Goal: Navigation & Orientation: Find specific page/section

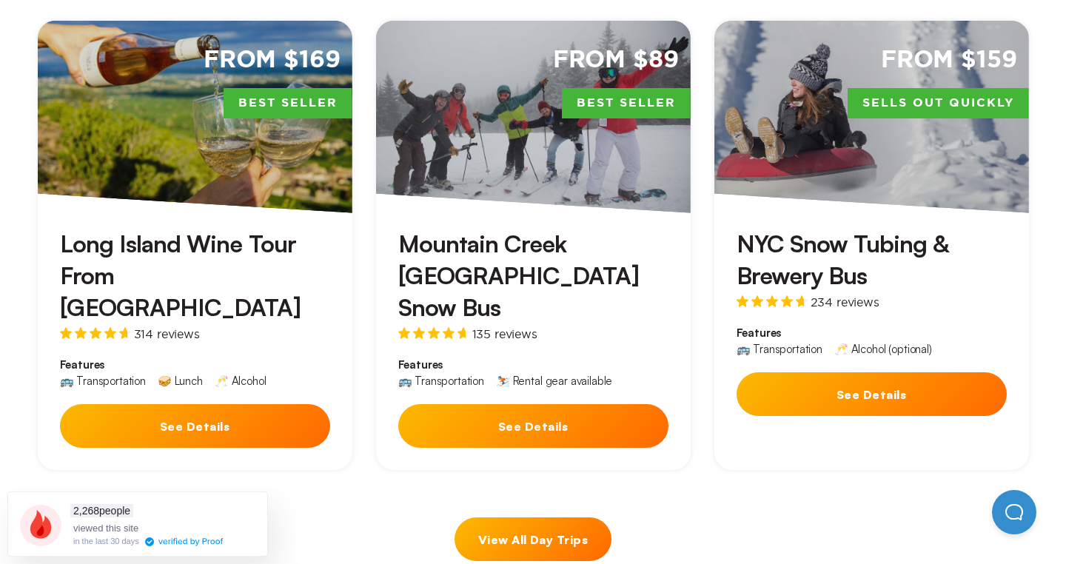
scroll to position [706, 0]
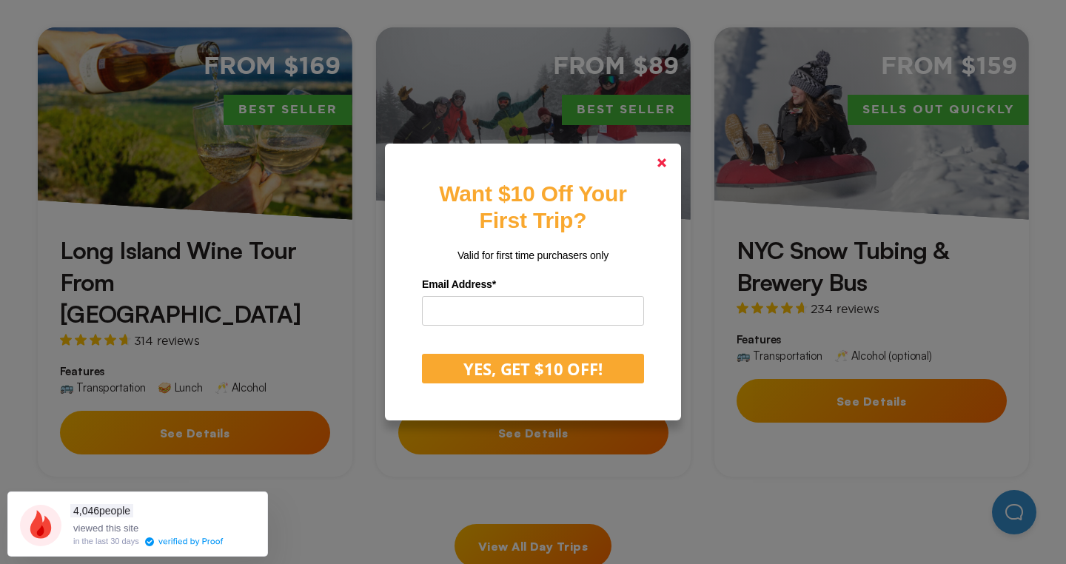
click at [660, 165] on polygon at bounding box center [661, 162] width 9 height 9
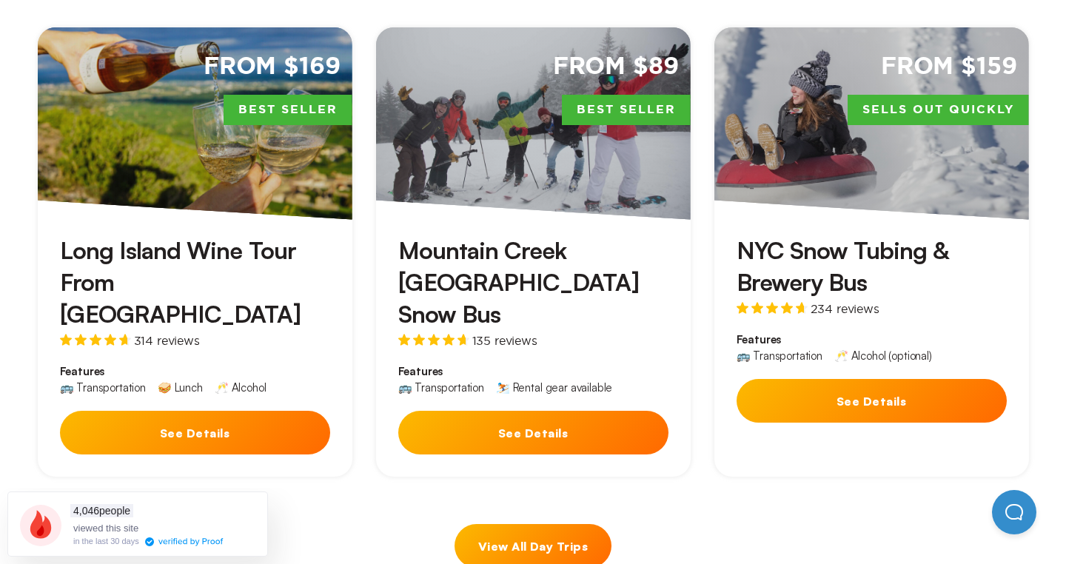
click at [534, 524] on link "View All Day Trips" at bounding box center [533, 546] width 157 height 44
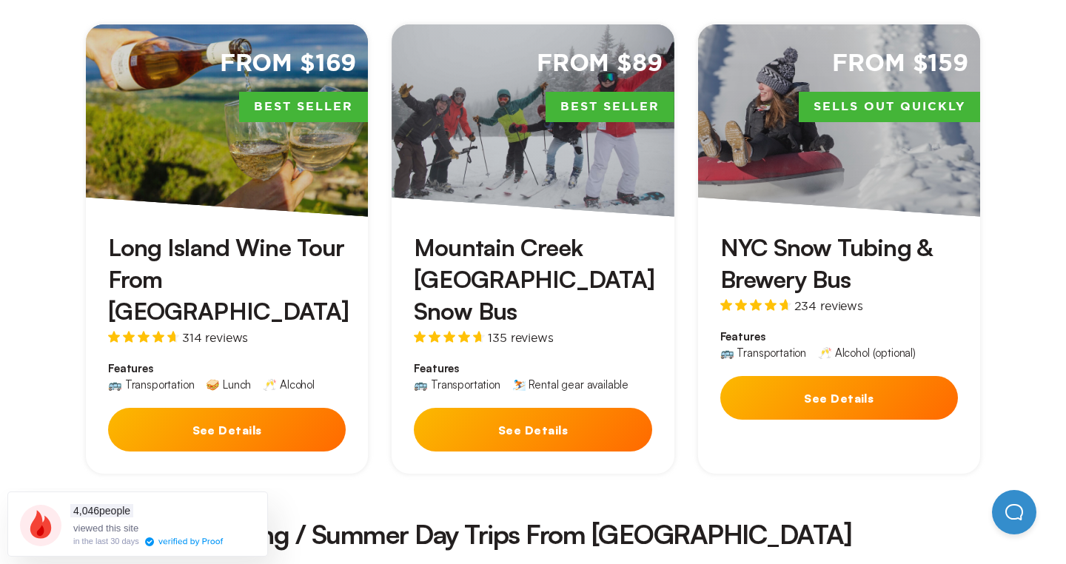
scroll to position [538, 0]
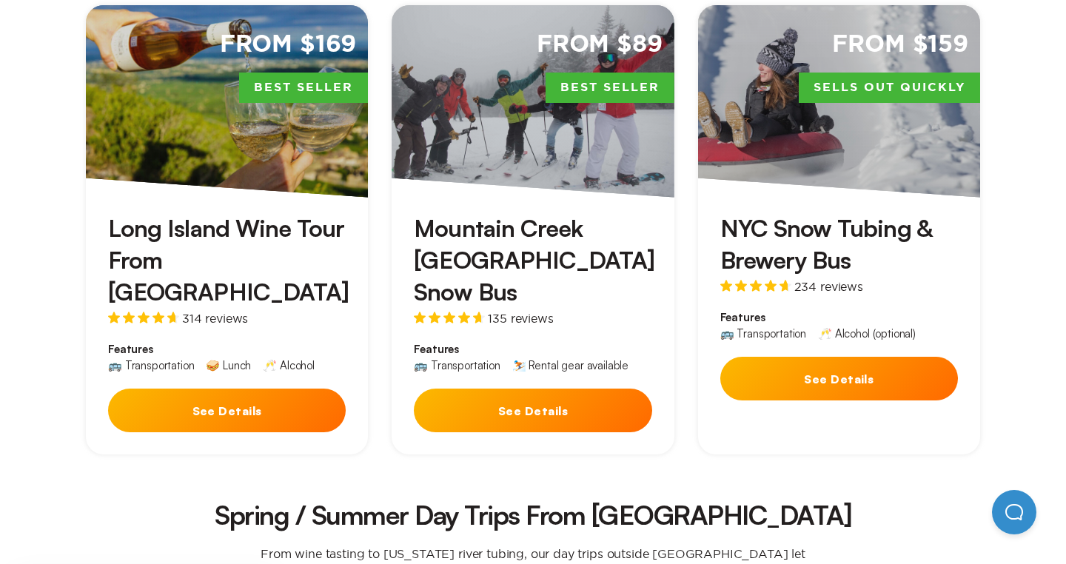
click at [228, 389] on button "See Details" at bounding box center [227, 411] width 238 height 44
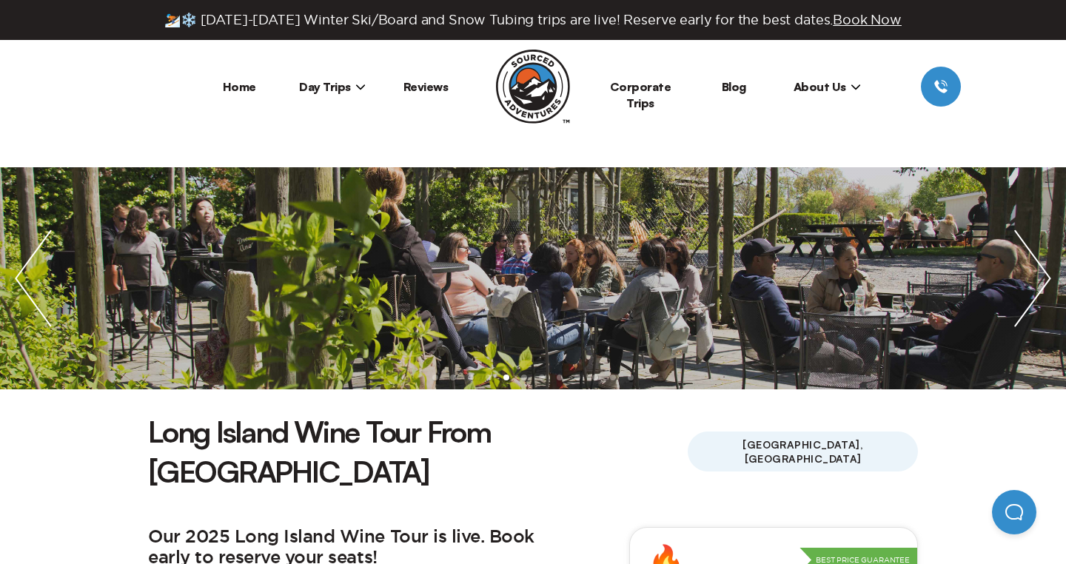
click at [325, 84] on span "Day Trips" at bounding box center [332, 86] width 67 height 15
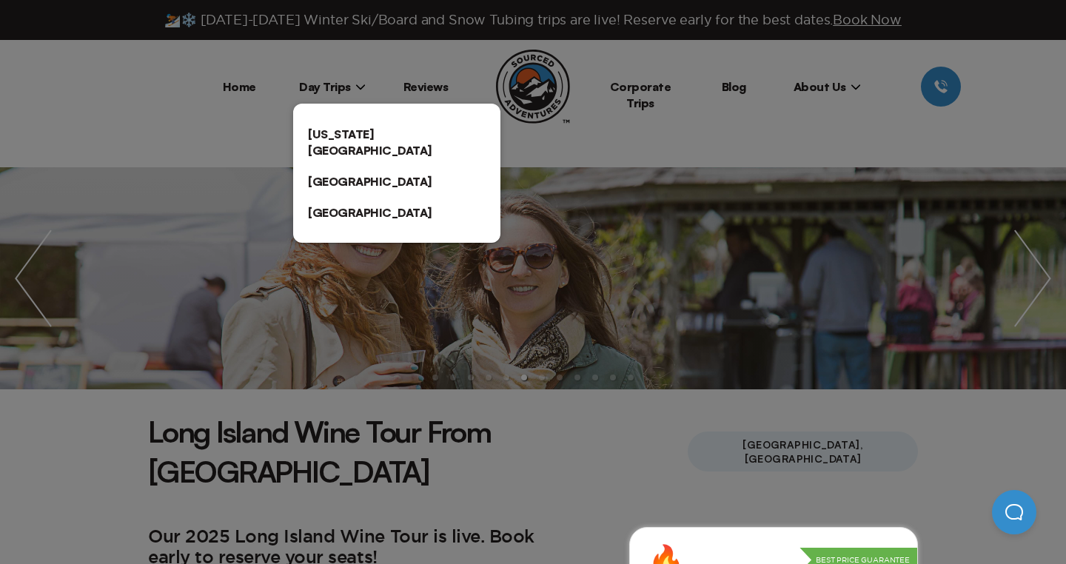
click at [198, 84] on div at bounding box center [533, 282] width 1066 height 564
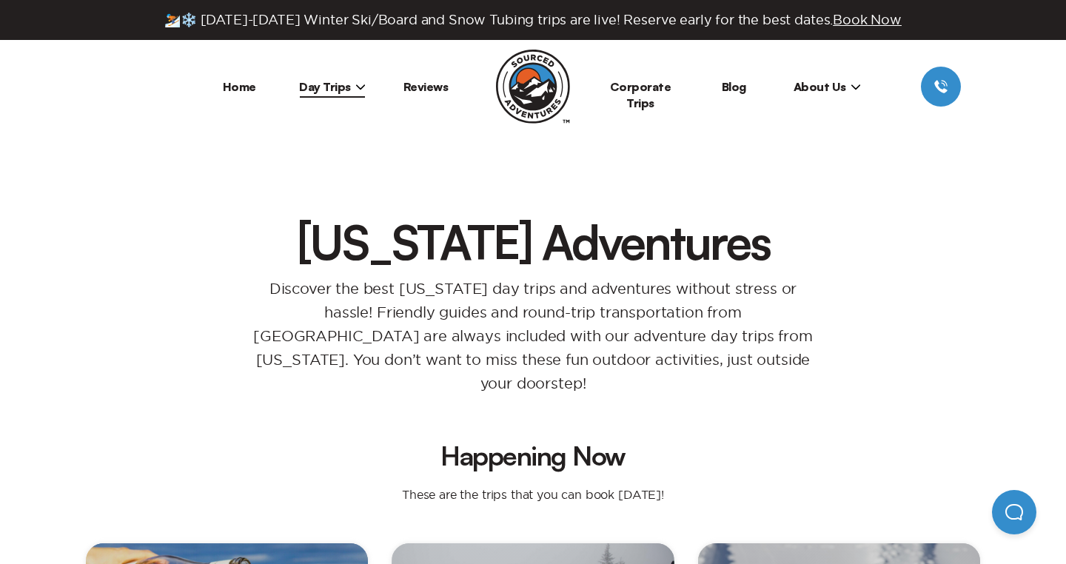
scroll to position [706, 0]
